Goal: Check status: Check status

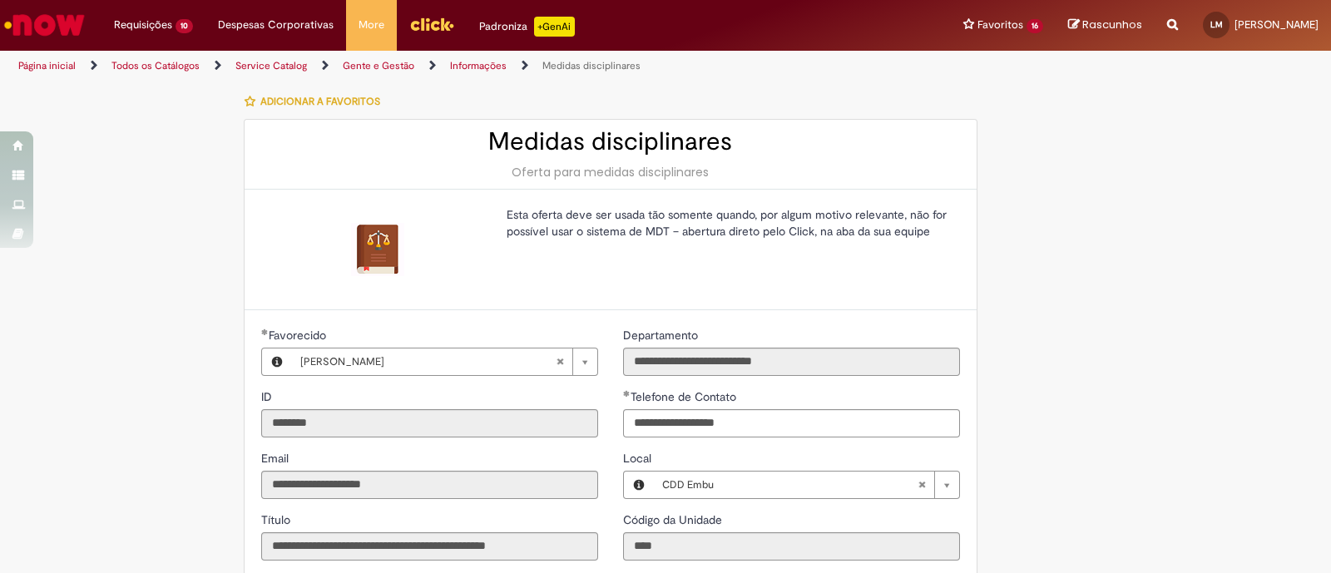
scroll to position [207, 0]
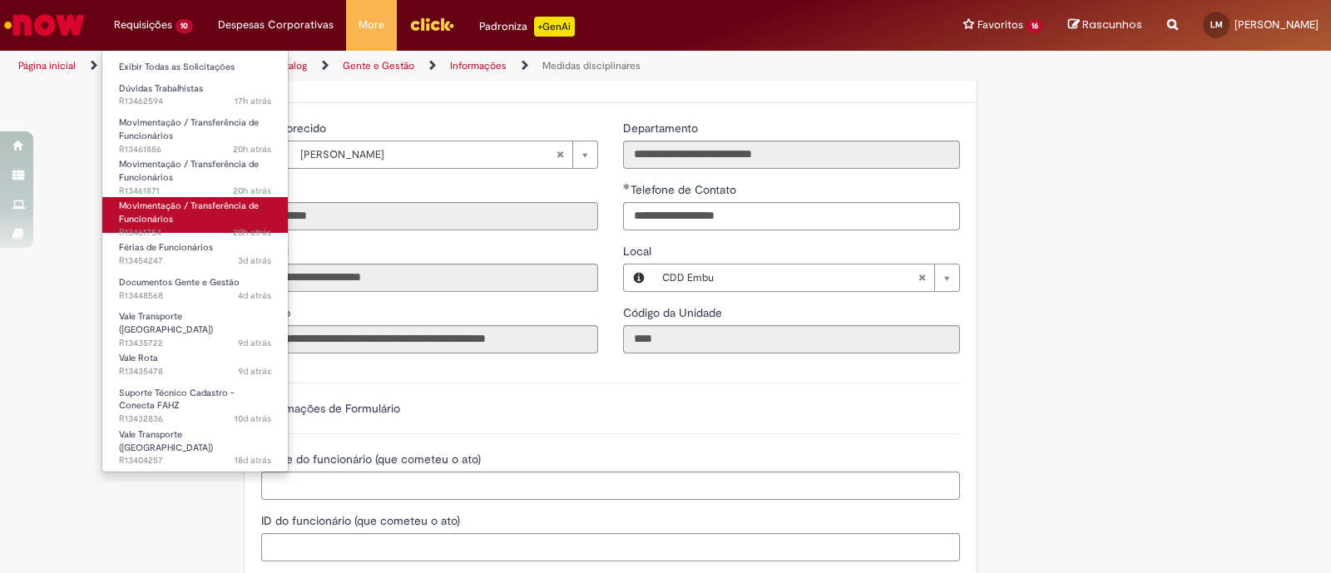
click at [227, 208] on span "Movimentação / Transferência de Funcionários" at bounding box center [189, 213] width 140 height 26
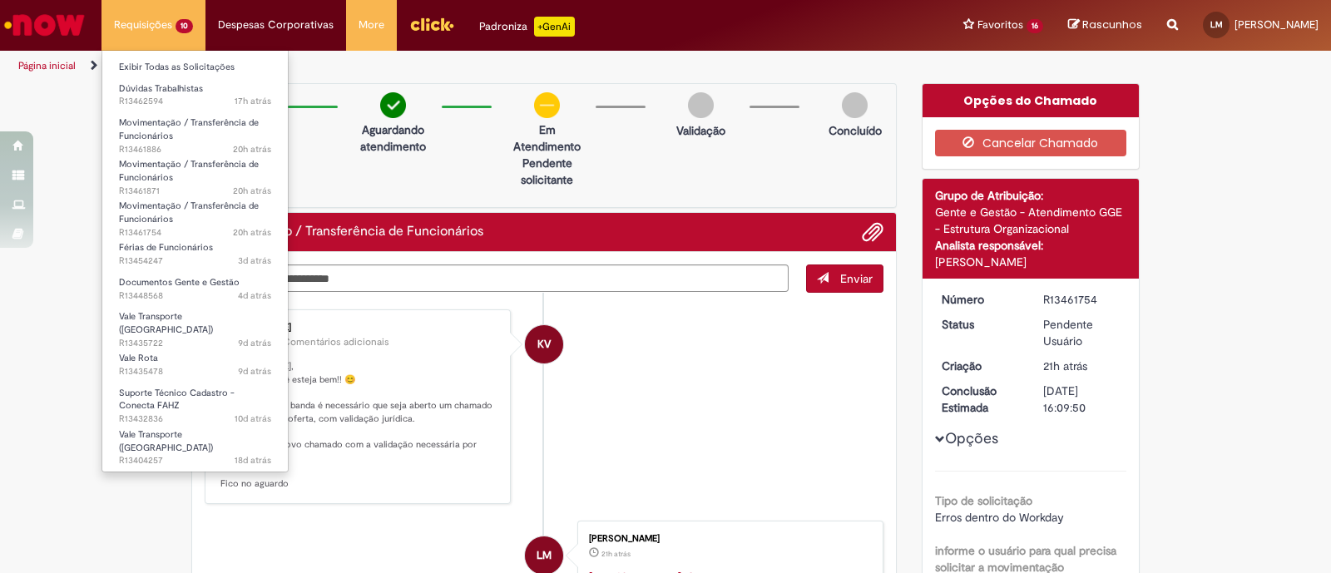
click at [229, 153] on li "Movimentação / Transferência de Funcionários 20h atrás 20 horas atrás R13461871" at bounding box center [195, 171] width 186 height 42
click at [230, 159] on span "Movimentação / Transferência de Funcionários" at bounding box center [189, 171] width 140 height 26
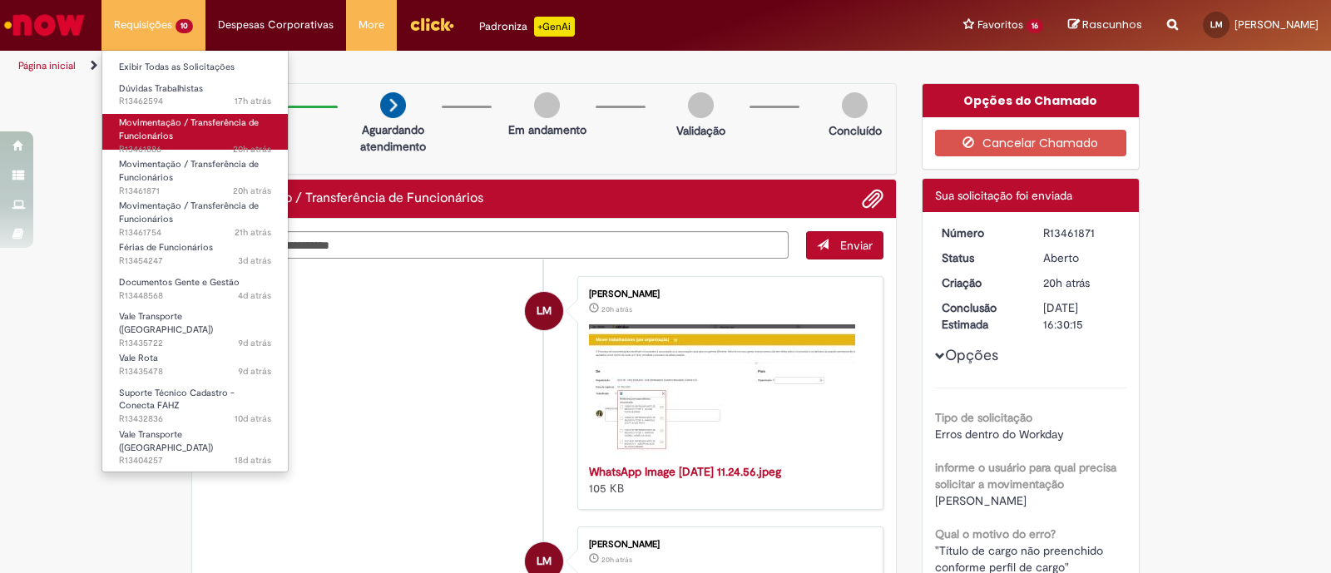
click at [179, 126] on span "Movimentação / Transferência de Funcionários" at bounding box center [189, 129] width 140 height 26
click at [168, 133] on span "Movimentação / Transferência de Funcionários" at bounding box center [189, 129] width 140 height 26
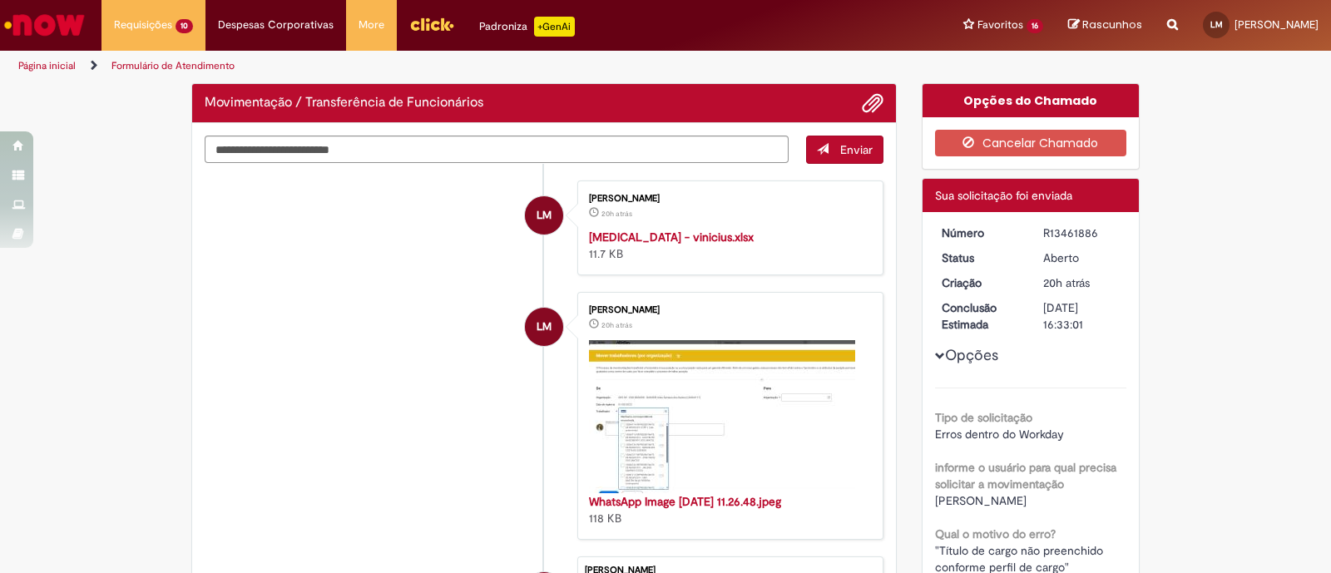
click at [431, 245] on li "LM [PERSON_NAME] 20h atrás 20 horas atrás [MEDICAL_DATA] - vinicius.xlsx 11.7 KB" at bounding box center [544, 228] width 679 height 95
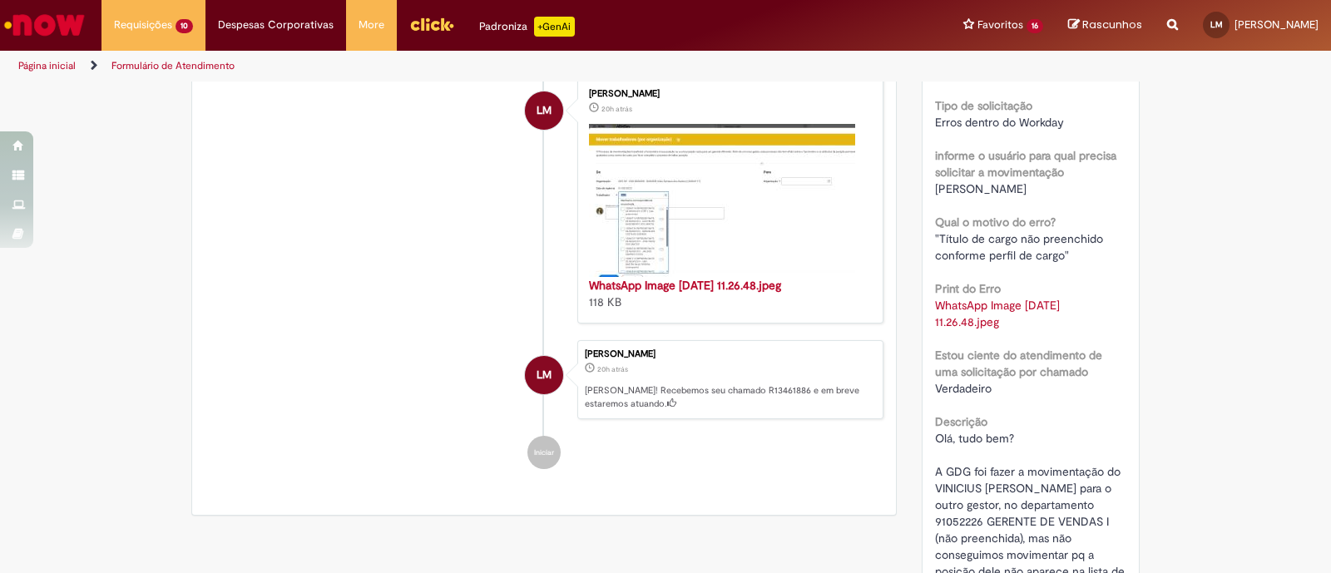
scroll to position [415, 0]
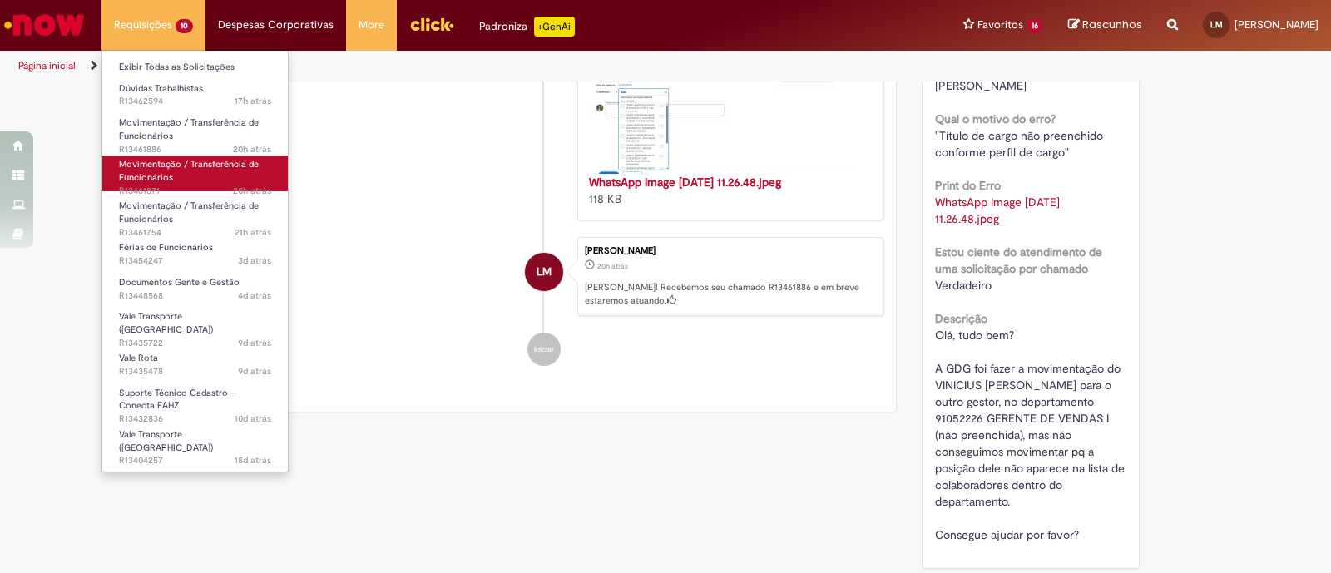
click at [168, 180] on span "Movimentação / Transferência de Funcionários" at bounding box center [189, 171] width 140 height 26
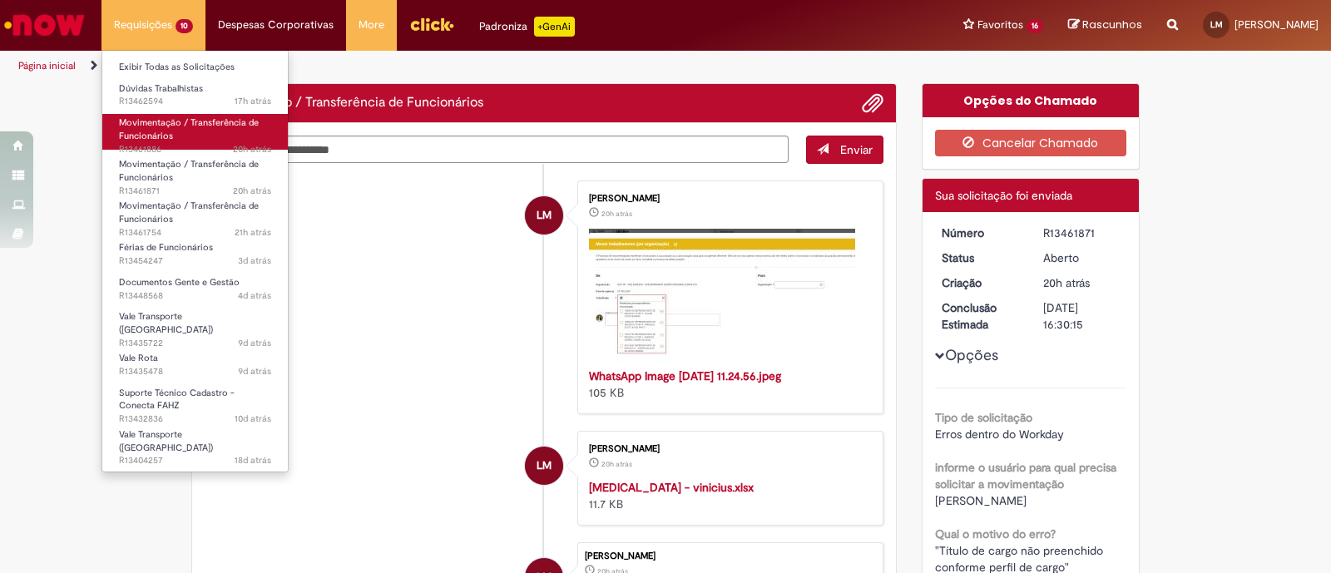
click at [260, 127] on link "Movimentação / Transferência de Funcionários 20h atrás 20 horas atrás R13461886" at bounding box center [195, 132] width 186 height 36
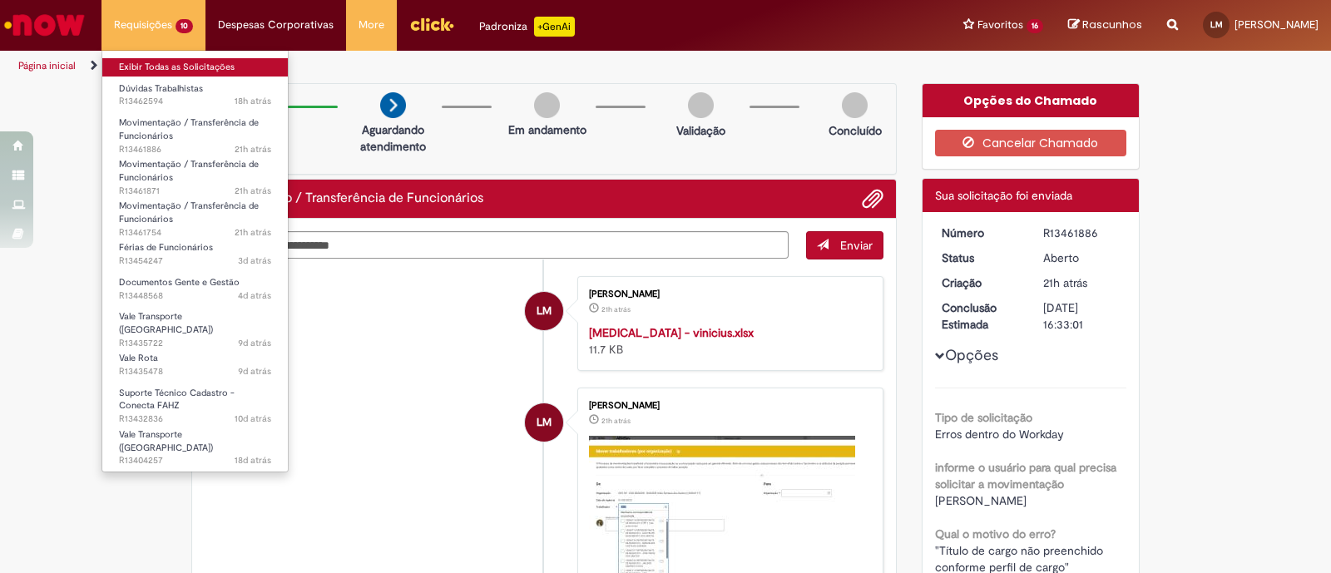
click at [198, 66] on link "Exibir Todas as Solicitações" at bounding box center [195, 67] width 186 height 18
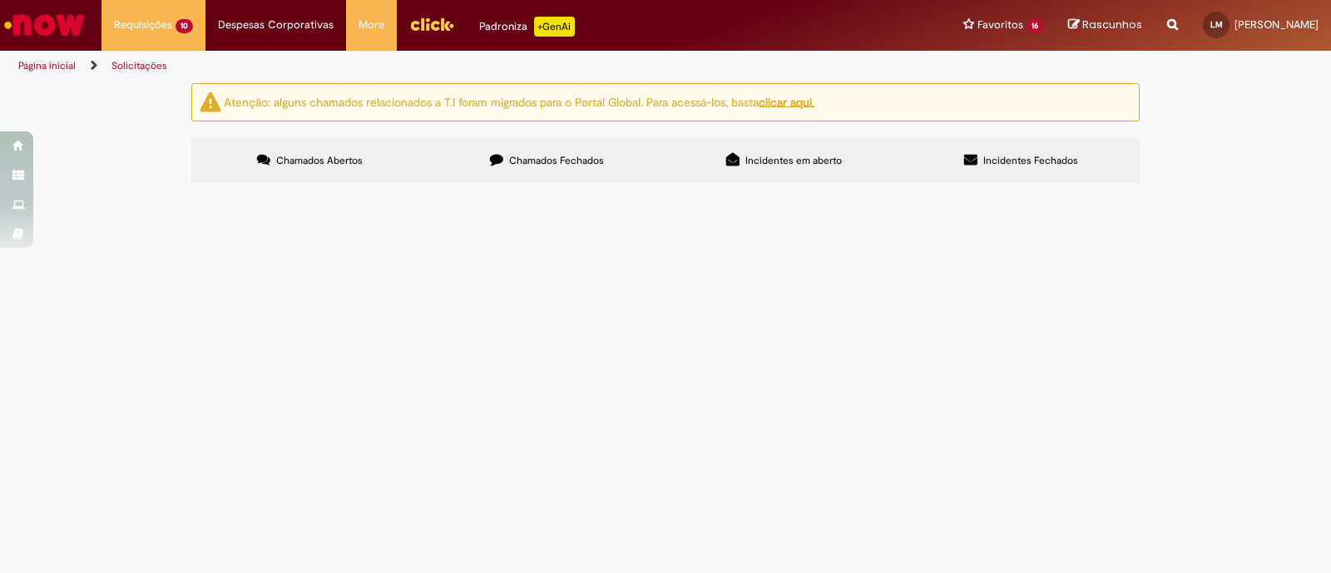
scroll to position [103, 0]
click at [0, 0] on span "Olá, [PERSON_NAME], tudo bem? Admitimos o colaborador em uma posição errada, el…" at bounding box center [0, 0] width 0 height 0
